Goal: Ask a question

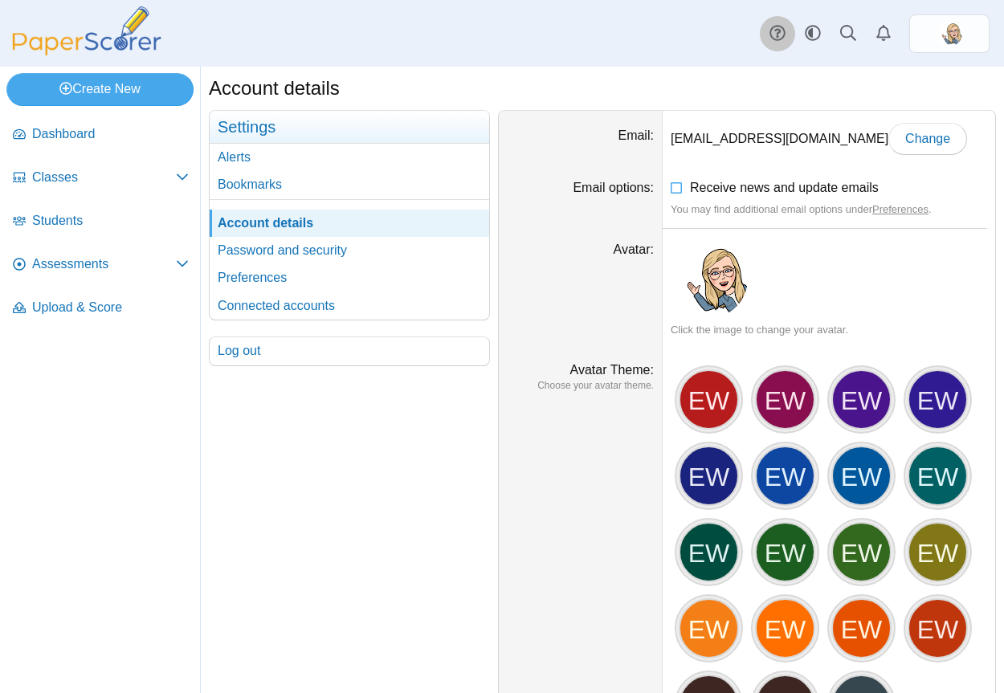
click at [768, 26] on link at bounding box center [777, 33] width 35 height 35
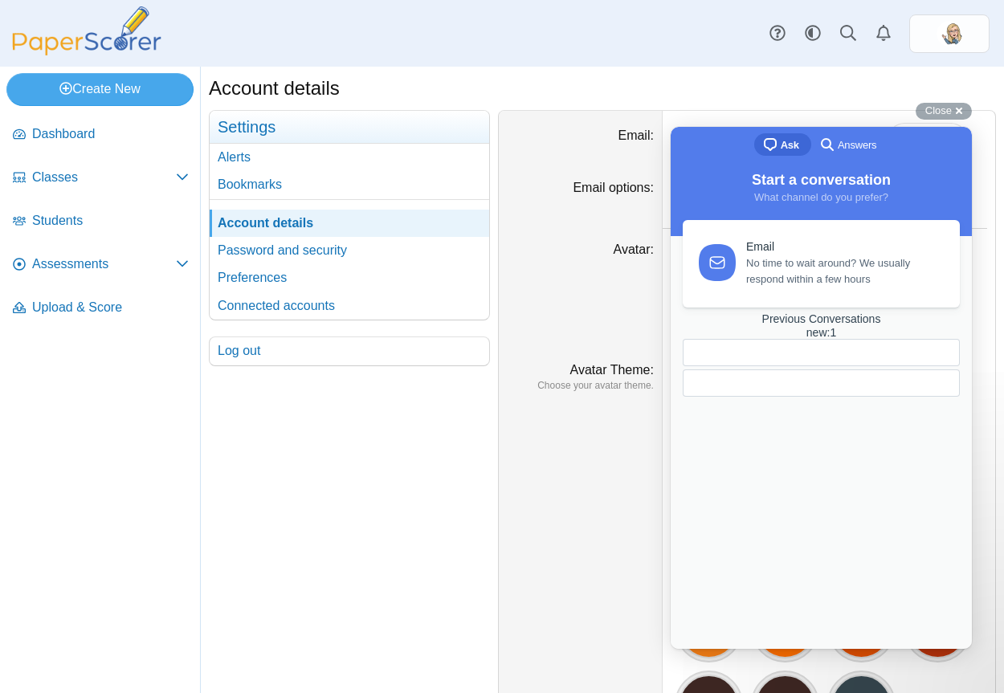
click at [809, 397] on div at bounding box center [820, 382] width 277 height 27
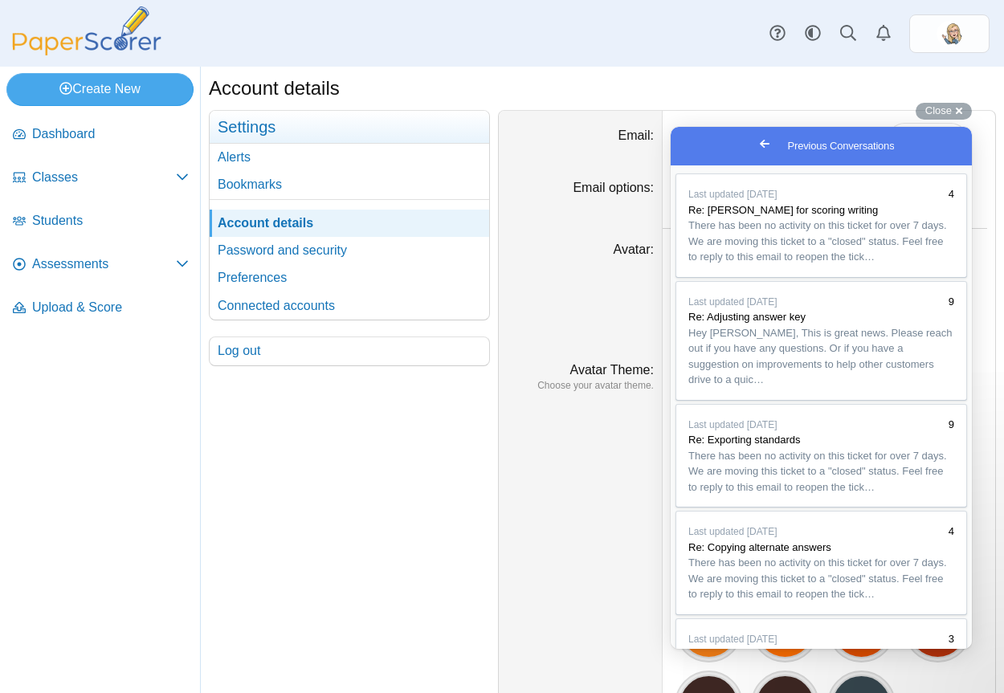
click at [755, 139] on span "Go back" at bounding box center [764, 143] width 19 height 19
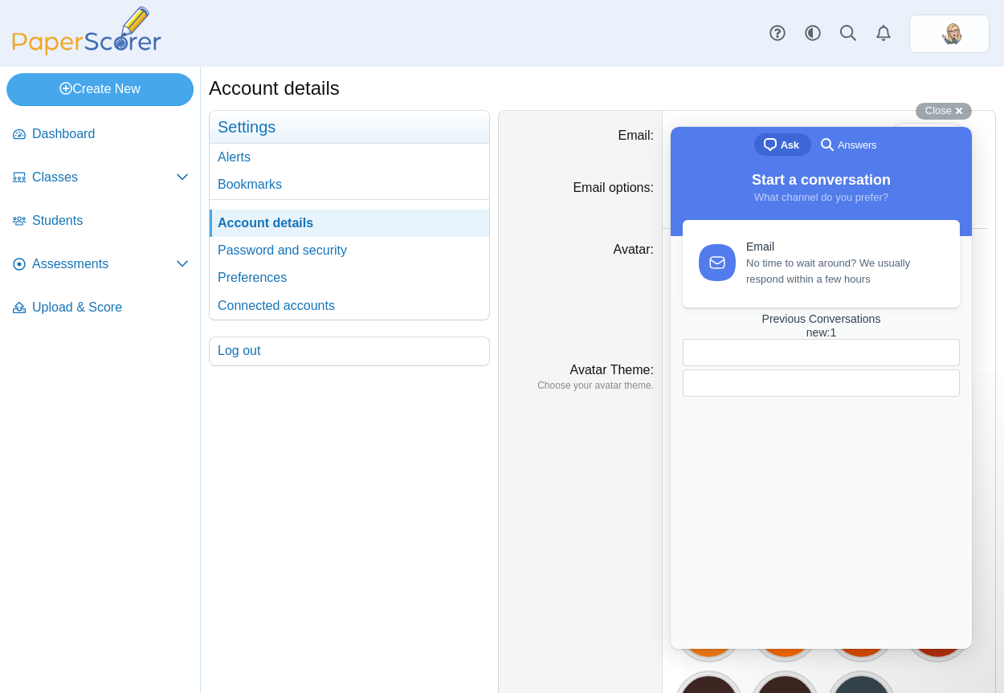
click at [834, 187] on span "Start a conversation" at bounding box center [821, 180] width 139 height 16
click at [793, 226] on div "Start a conversation What channel do you prefer?" at bounding box center [820, 200] width 301 height 71
click at [792, 194] on span "What channel do you prefer?" at bounding box center [821, 197] width 134 height 12
click at [792, 193] on span "What channel do you prefer?" at bounding box center [821, 197] width 134 height 12
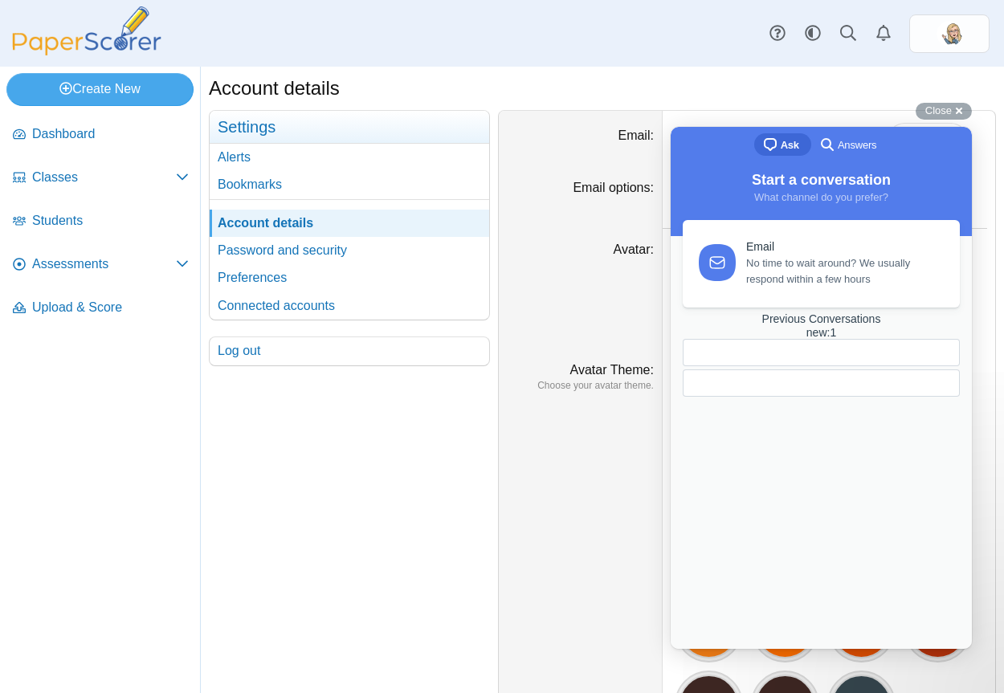
click at [799, 447] on div "Email No time to wait around? We usually respond within a few hours Previous Co…" at bounding box center [820, 418] width 291 height 397
click at [815, 397] on div at bounding box center [820, 382] width 277 height 27
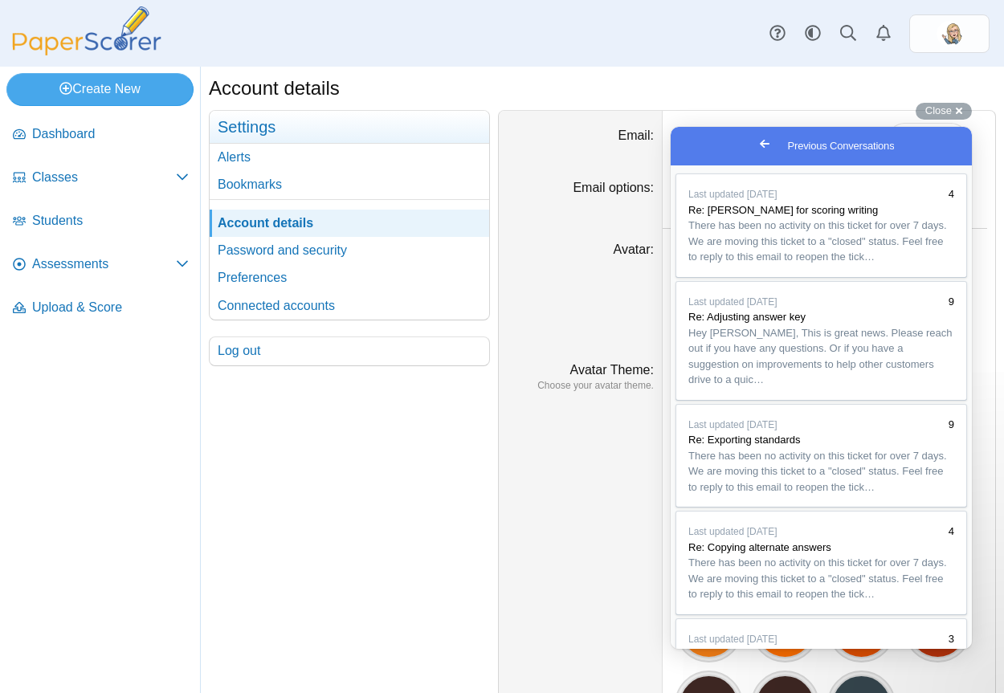
click at [729, 150] on div "Go back Previous Conversations" at bounding box center [820, 146] width 301 height 39
click at [751, 168] on div "Last updated [DATE] 4 Re: [PERSON_NAME] for scoring writing There has been no a…" at bounding box center [820, 406] width 301 height 483
click at [943, 110] on span "Close" at bounding box center [938, 110] width 26 height 12
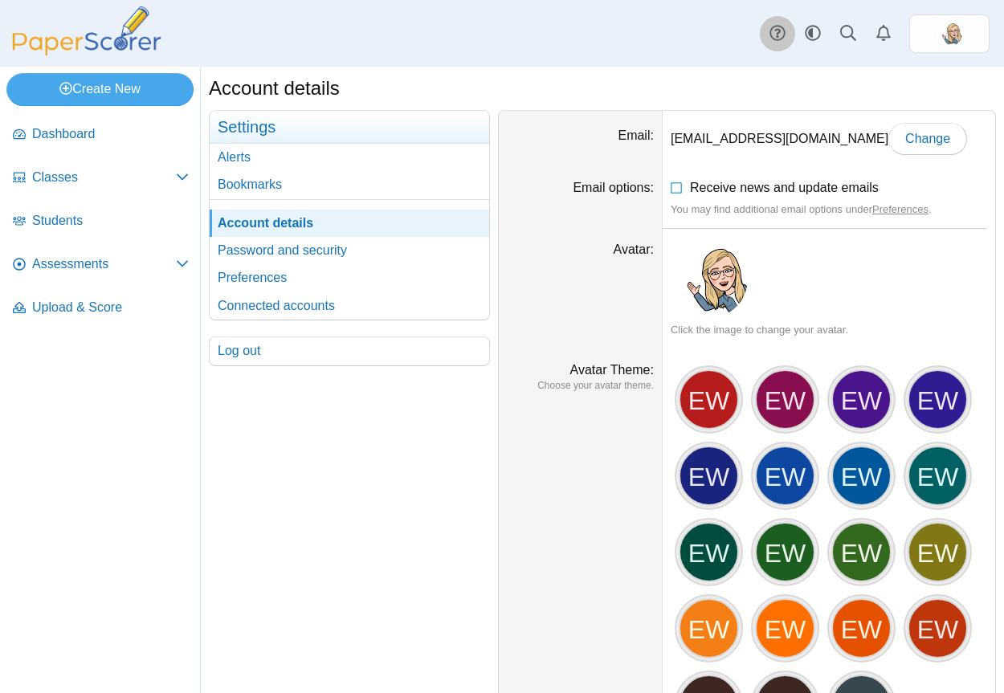
click at [778, 40] on use at bounding box center [776, 33] width 15 height 15
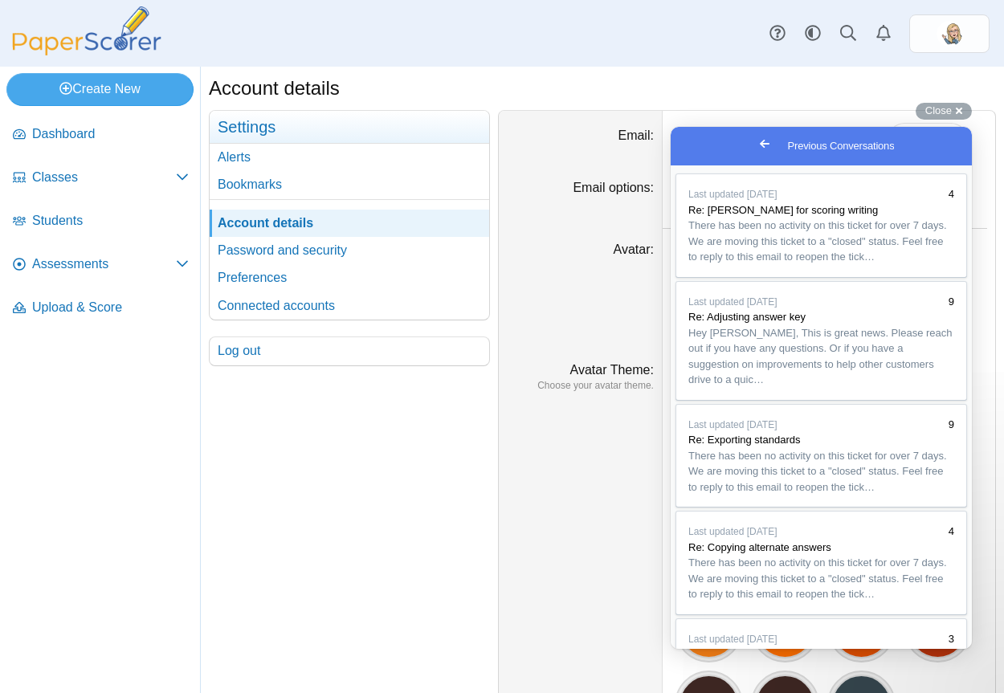
click at [755, 145] on span "Go back" at bounding box center [764, 143] width 19 height 19
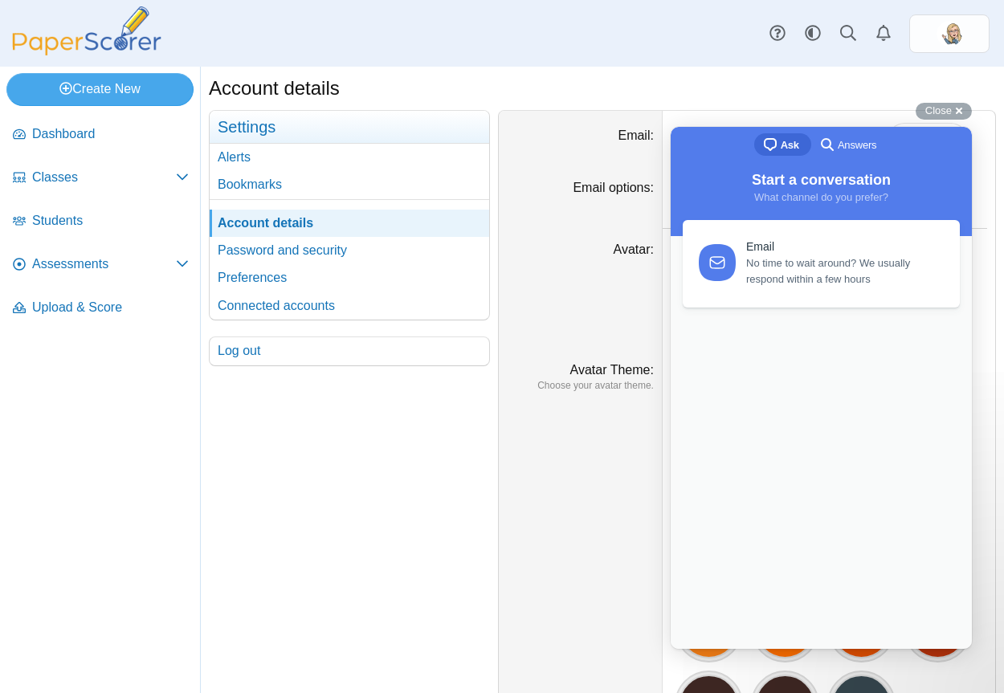
click at [695, 146] on div "chat-square Ask search-medium Answers" at bounding box center [820, 146] width 301 height 39
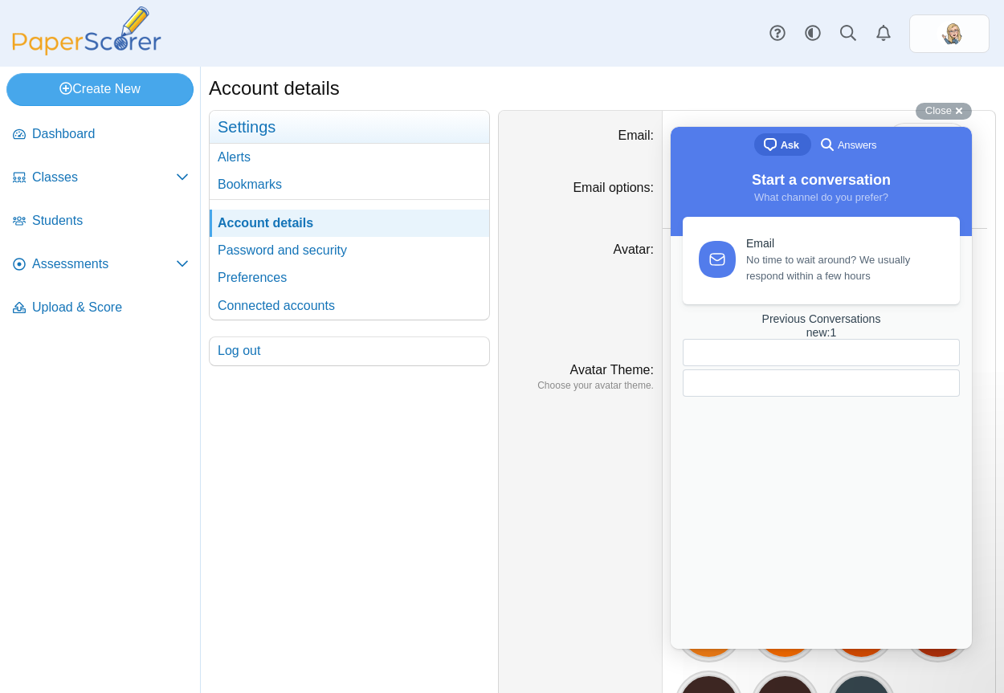
click at [878, 238] on div "Email" at bounding box center [843, 244] width 195 height 14
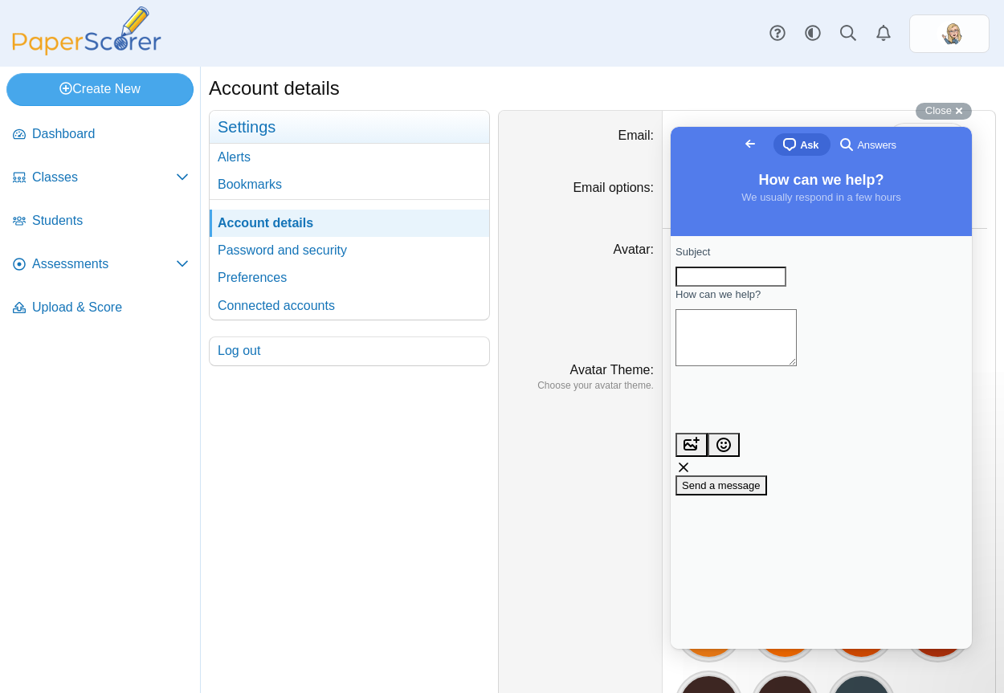
click at [786, 283] on input "Subject" at bounding box center [730, 277] width 111 height 21
click at [786, 278] on input "Subject" at bounding box center [730, 277] width 111 height 21
click at [740, 141] on span "Go back" at bounding box center [749, 143] width 19 height 19
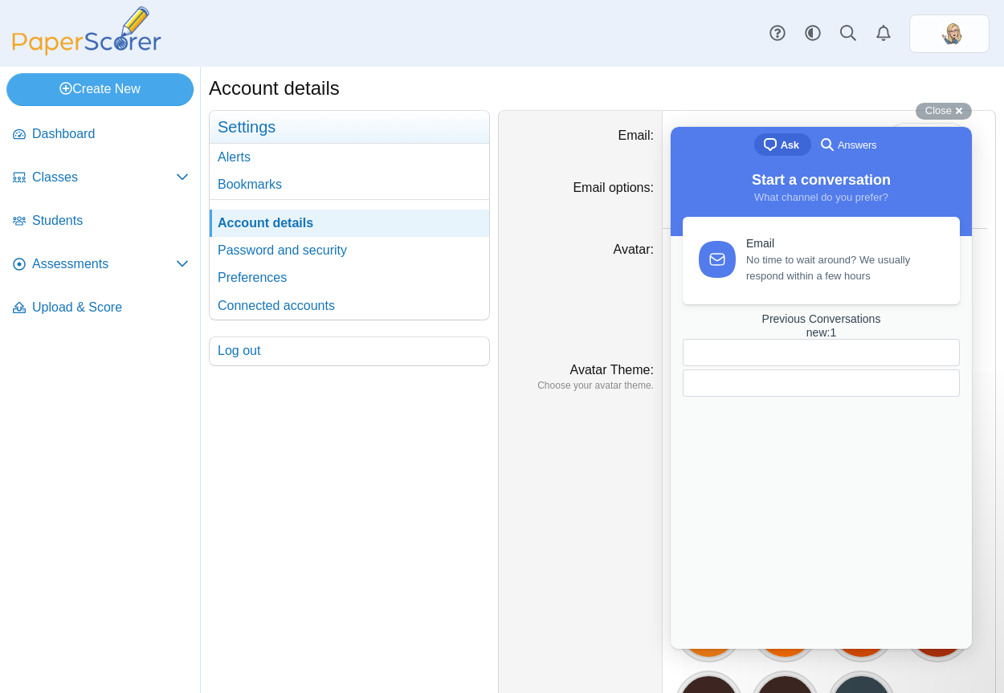
click at [819, 277] on span "No time to wait around? We usually respond within a few hours" at bounding box center [843, 268] width 195 height 32
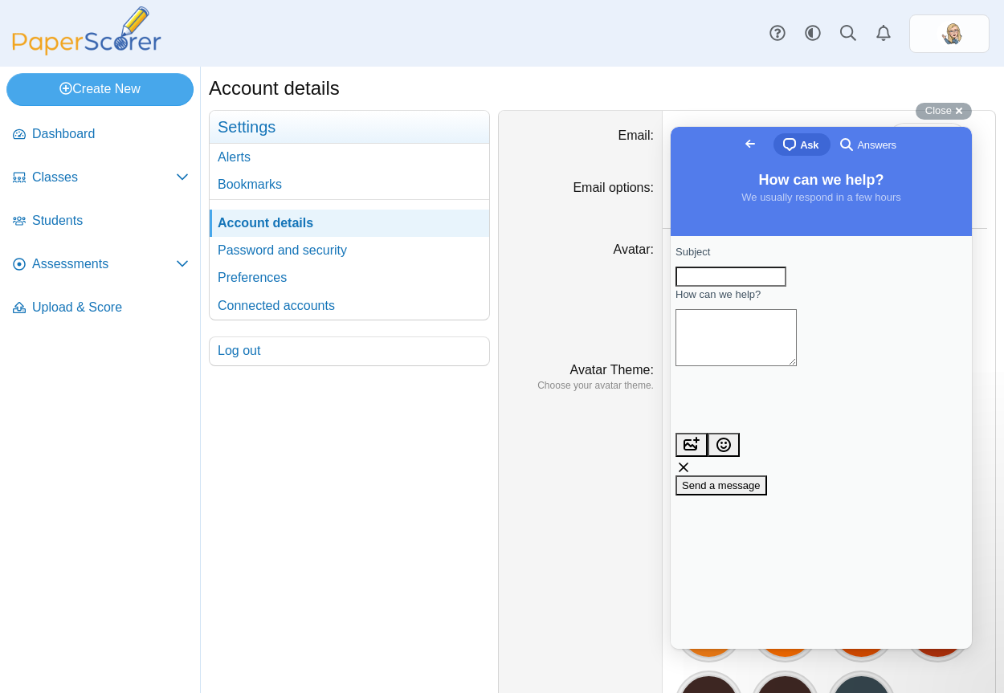
click at [786, 287] on input "Subject" at bounding box center [730, 277] width 111 height 21
type input "**********"
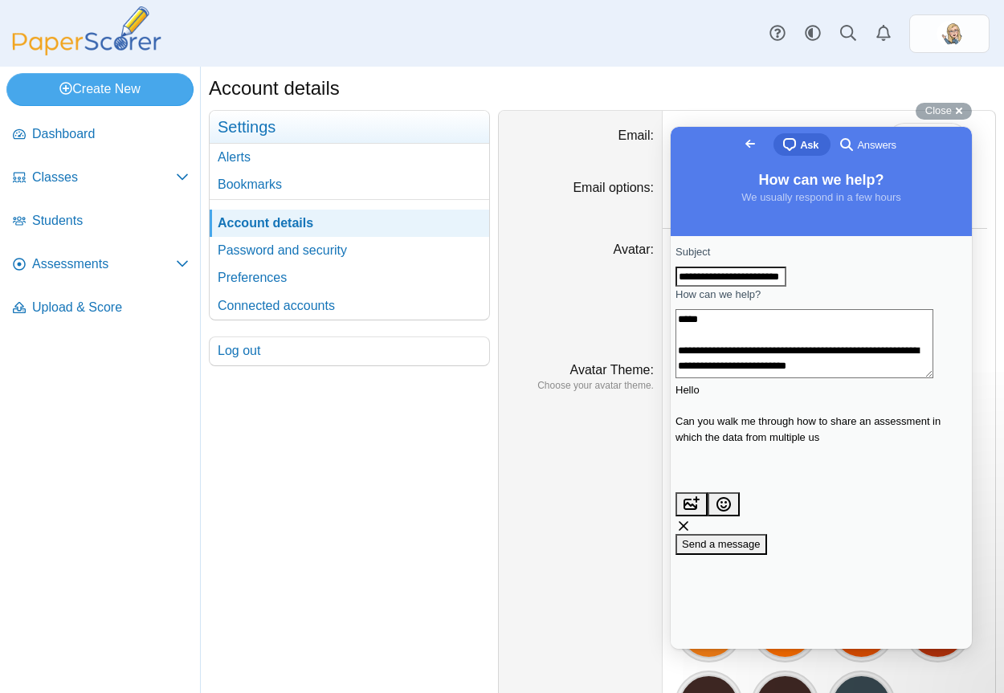
scroll to position [18, 0]
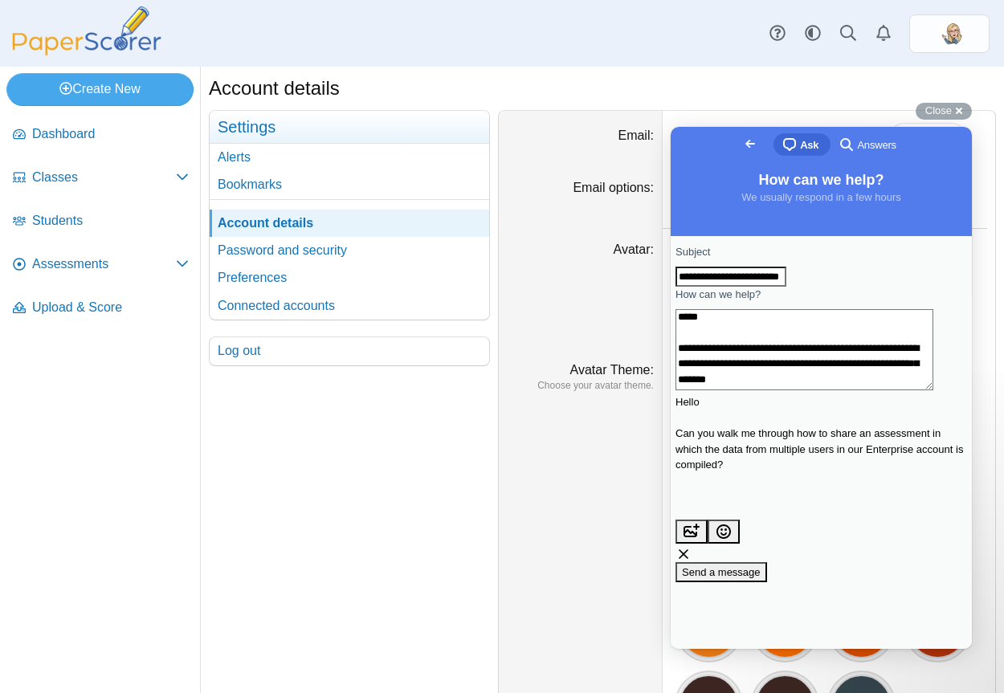
click at [840, 377] on textarea "**********" at bounding box center [804, 349] width 258 height 81
type textarea "**********"
click at [854, 394] on div "Contact form" at bounding box center [820, 394] width 291 height 0
click at [933, 390] on textarea "**********" at bounding box center [804, 349] width 258 height 81
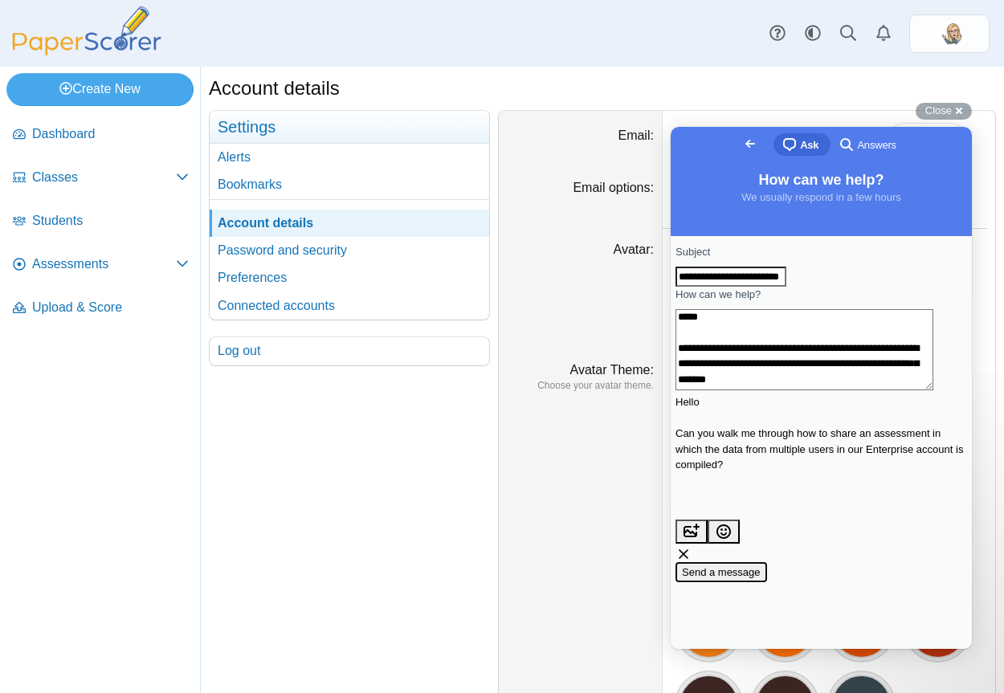
click at [760, 566] on span "Send a message" at bounding box center [721, 572] width 79 height 12
